Goal: Answer question/provide support: Share knowledge or assist other users

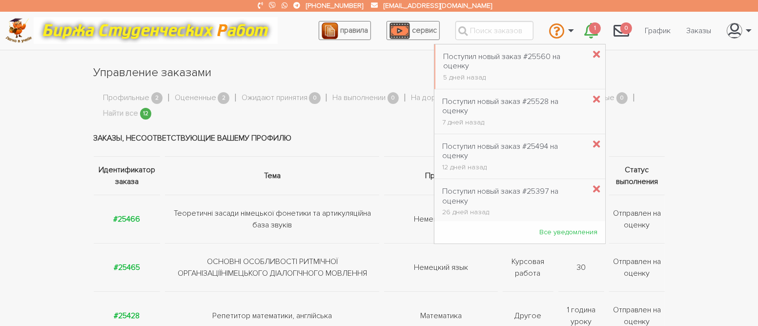
click at [600, 32] on link "1" at bounding box center [591, 31] width 29 height 26
click at [523, 56] on div "Поступил новый заказ #25560 на оценку" at bounding box center [514, 61] width 142 height 19
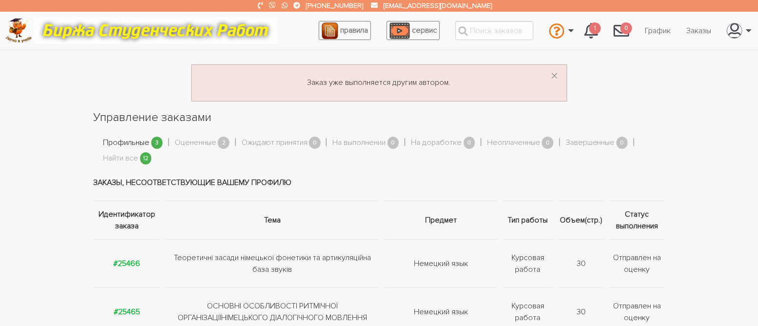
click at [122, 143] on link "Профильные" at bounding box center [127, 143] width 46 height 13
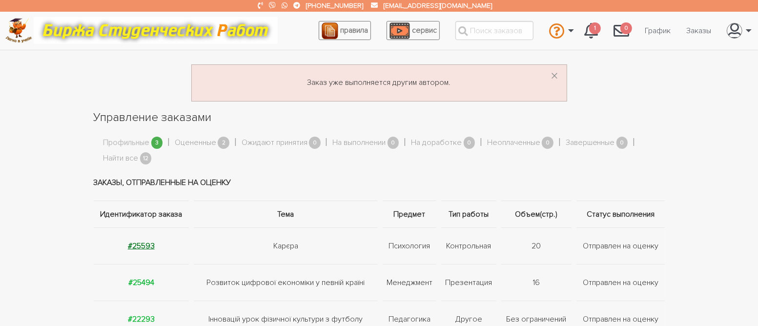
click at [151, 250] on strong "#25593" at bounding box center [141, 246] width 27 height 10
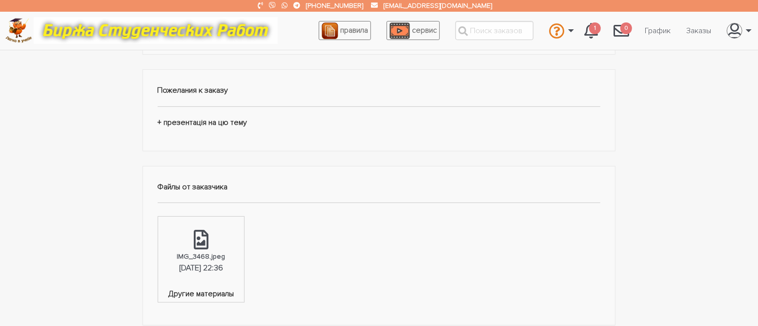
scroll to position [293, 0]
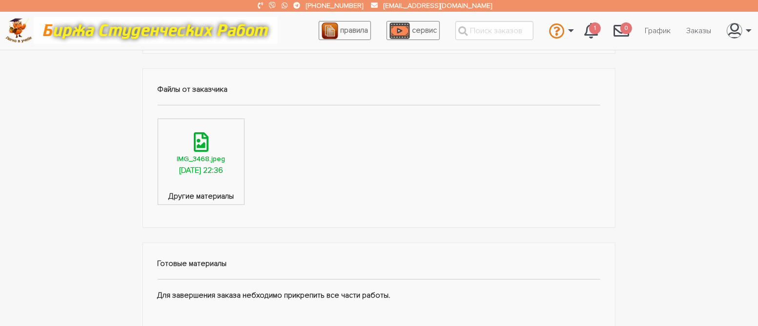
click at [203, 146] on icon at bounding box center [201, 142] width 15 height 20
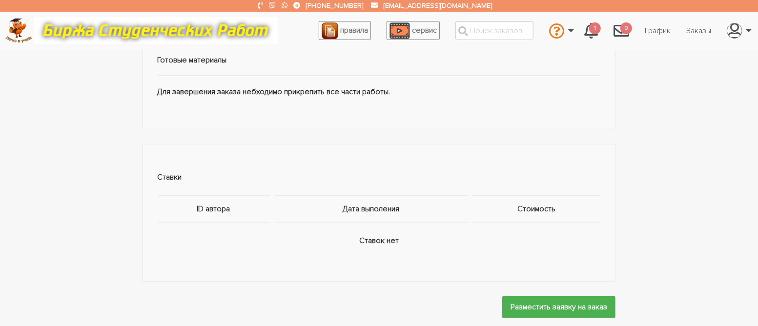
scroll to position [586, 0]
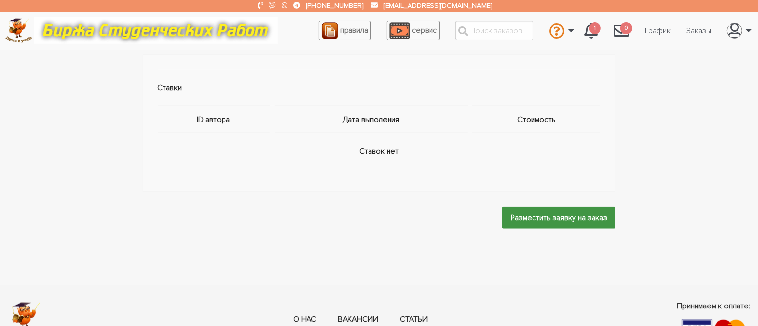
click at [549, 218] on input "Разместить заявку на заказ" at bounding box center [558, 218] width 113 height 22
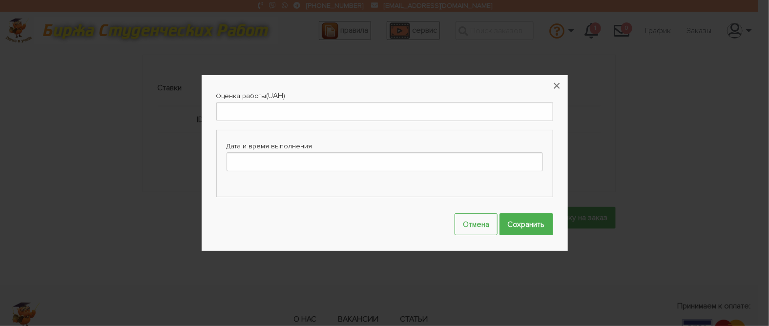
click at [270, 150] on label "Дата и время выполнения" at bounding box center [385, 146] width 316 height 12
click at [270, 152] on input "Дата и время выполнения" at bounding box center [385, 161] width 316 height 19
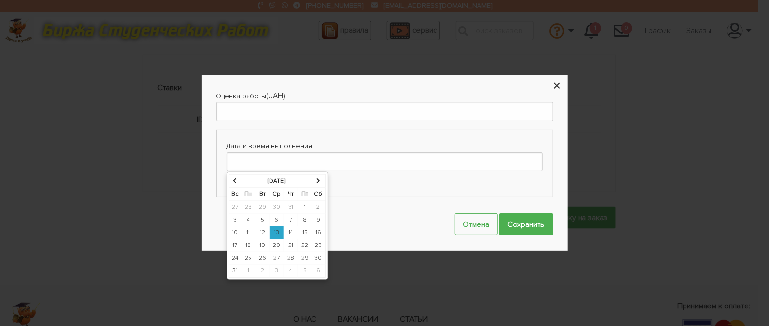
click at [554, 87] on button "×" at bounding box center [556, 85] width 21 height 21
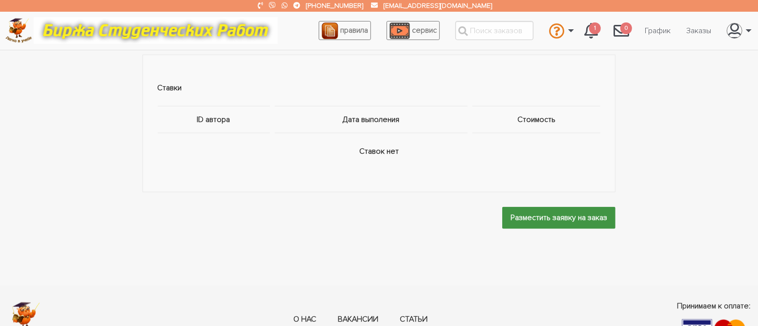
click at [550, 223] on input "Разместить заявку на заказ" at bounding box center [558, 218] width 113 height 22
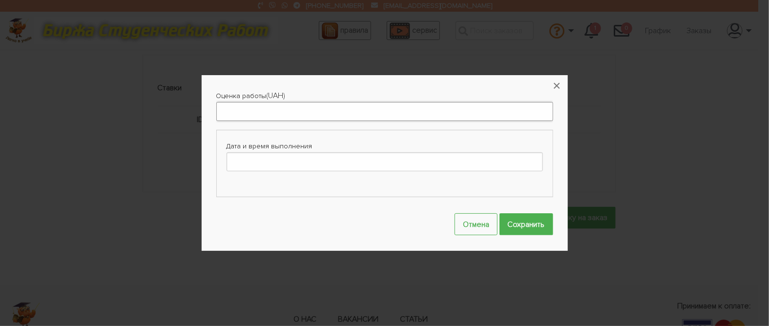
click at [332, 110] on input "Оценка работы" at bounding box center [384, 111] width 337 height 19
type input "250"
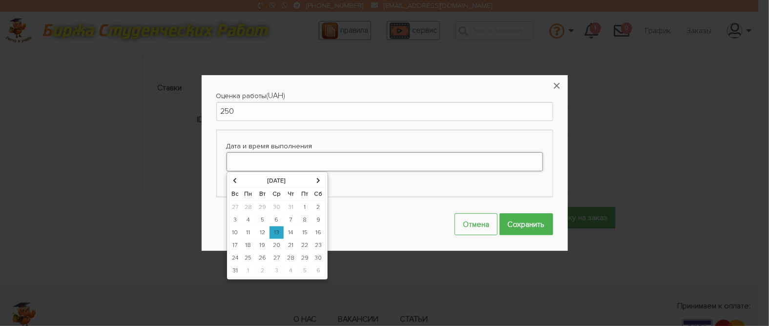
click at [345, 162] on input "Дата и время выполнения" at bounding box center [385, 161] width 316 height 19
click at [247, 257] on td "25" at bounding box center [248, 258] width 15 height 13
type input "25-08-2025 00:00"
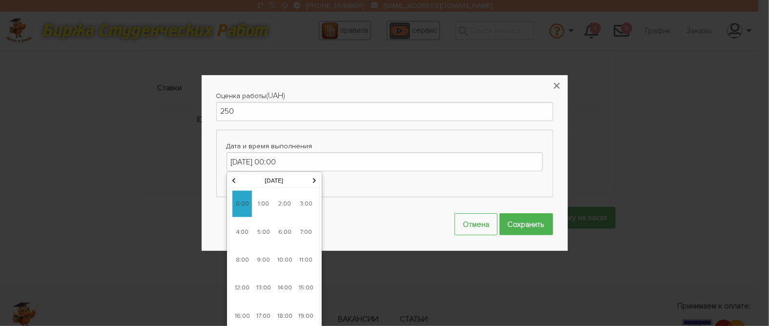
click at [238, 208] on span "0:00" at bounding box center [242, 204] width 20 height 26
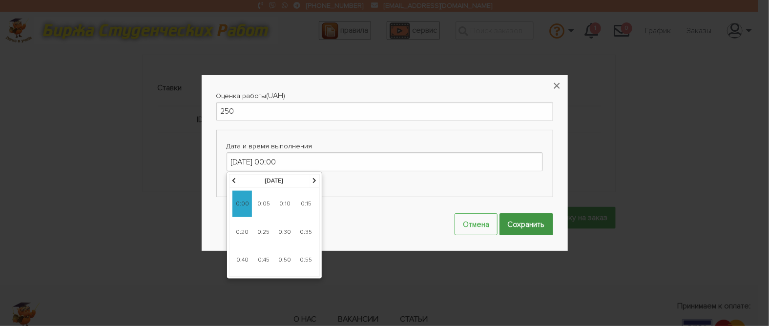
click at [521, 226] on input "Сохранить" at bounding box center [527, 224] width 54 height 22
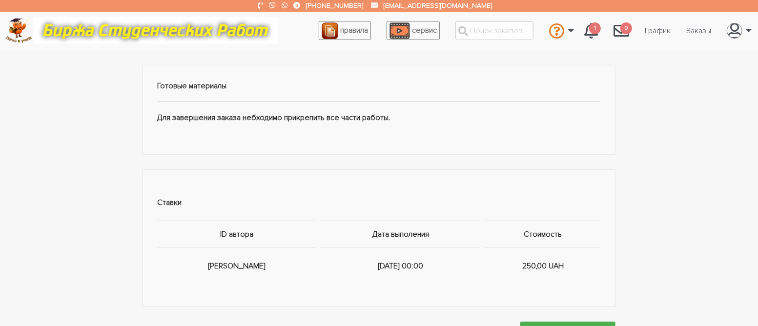
scroll to position [532, 0]
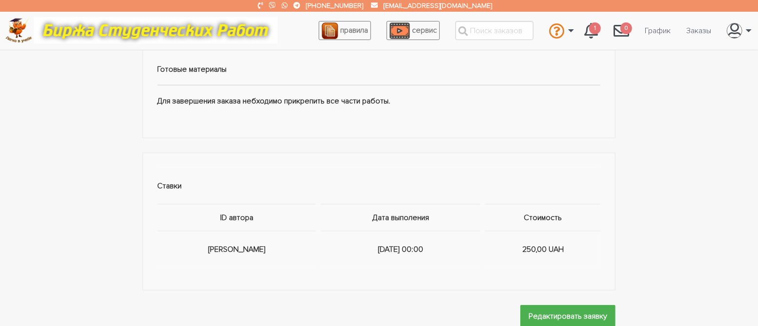
click at [530, 250] on td "250,00 UAH" at bounding box center [542, 249] width 118 height 37
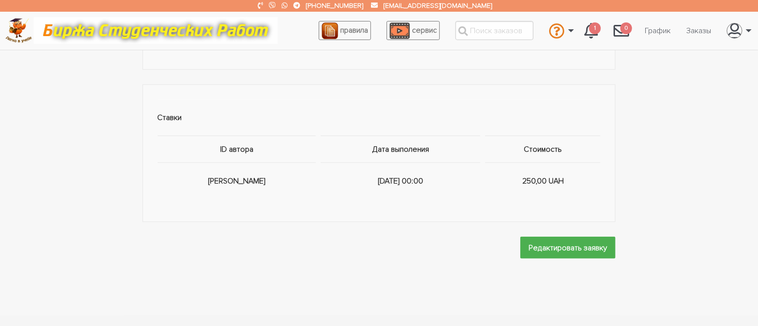
scroll to position [630, 0]
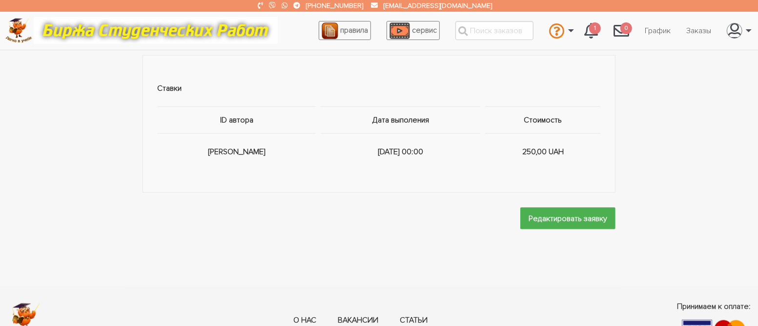
click at [338, 148] on td "25 авг. 2025, 00:00" at bounding box center [400, 152] width 165 height 37
click at [555, 215] on input "Редактировать заявку" at bounding box center [568, 219] width 95 height 22
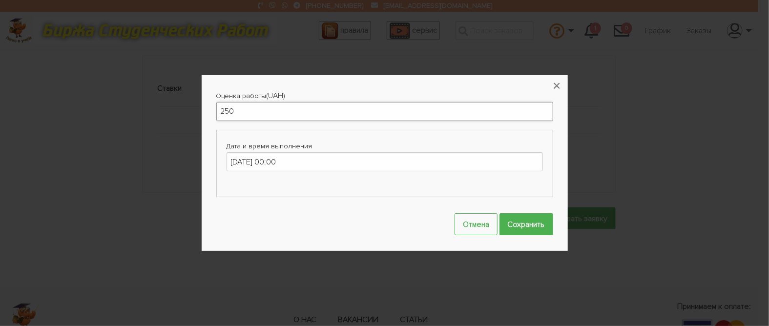
drag, startPoint x: 225, startPoint y: 111, endPoint x: 257, endPoint y: 152, distance: 52.9
click at [225, 113] on input "250" at bounding box center [384, 111] width 337 height 19
type input "450"
click at [522, 225] on input "Сохранить" at bounding box center [527, 224] width 54 height 22
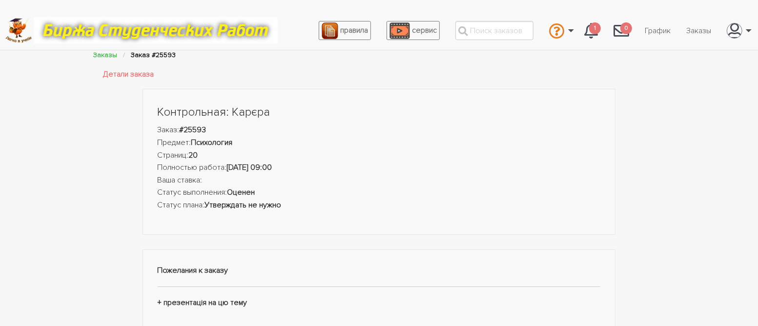
scroll to position [0, 0]
